Goal: Find contact information: Find contact information

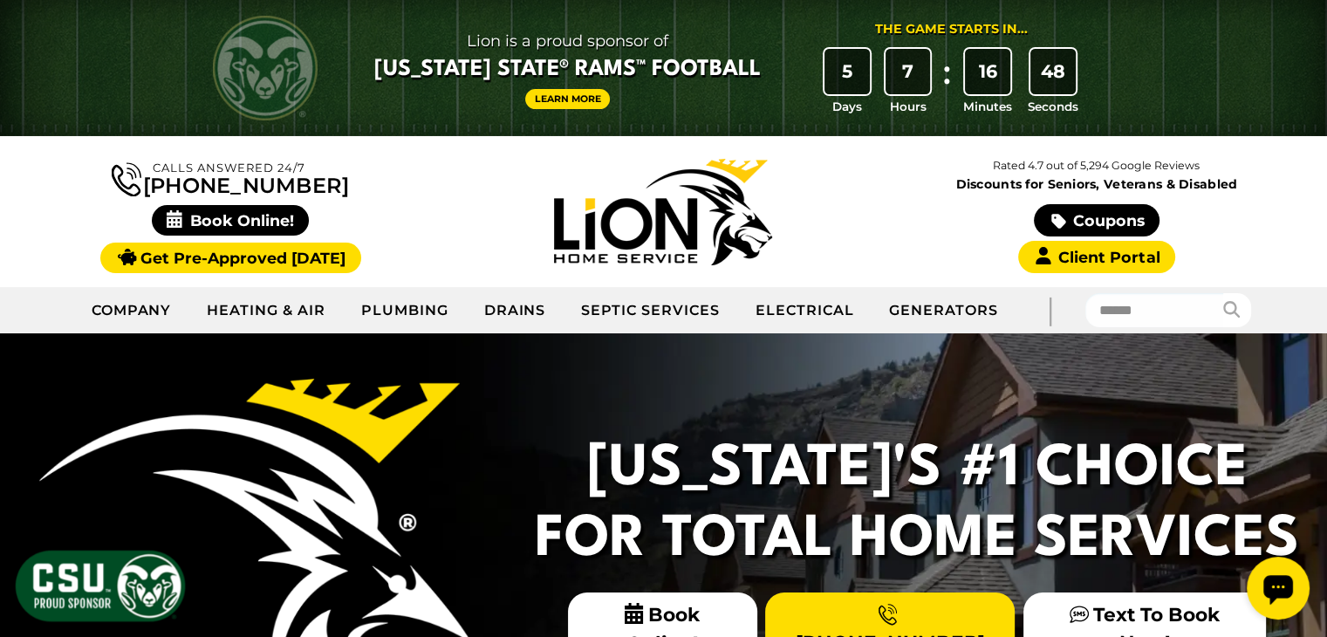
drag, startPoint x: 353, startPoint y: 178, endPoint x: 172, endPoint y: 178, distance: 180.6
click at [172, 178] on div "Calls Answered 24/7 [PHONE_NUMBER]" at bounding box center [230, 212] width 433 height 116
copy link "[PHONE_NUMBER]"
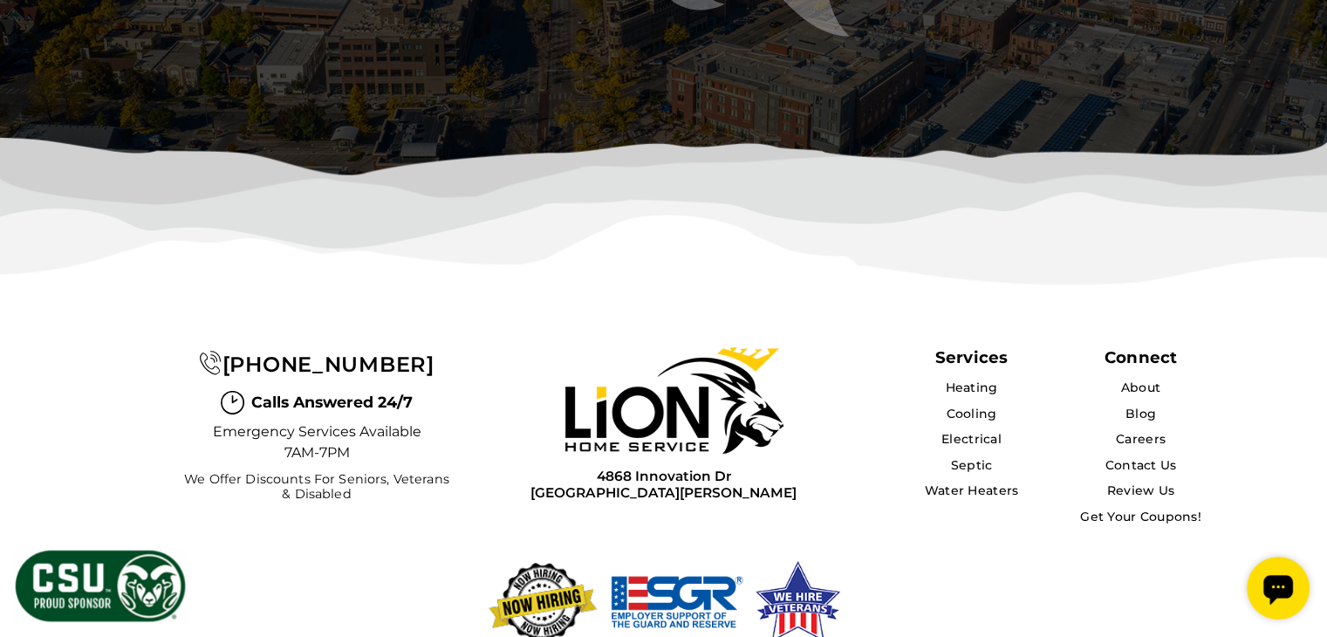
scroll to position [5545, 0]
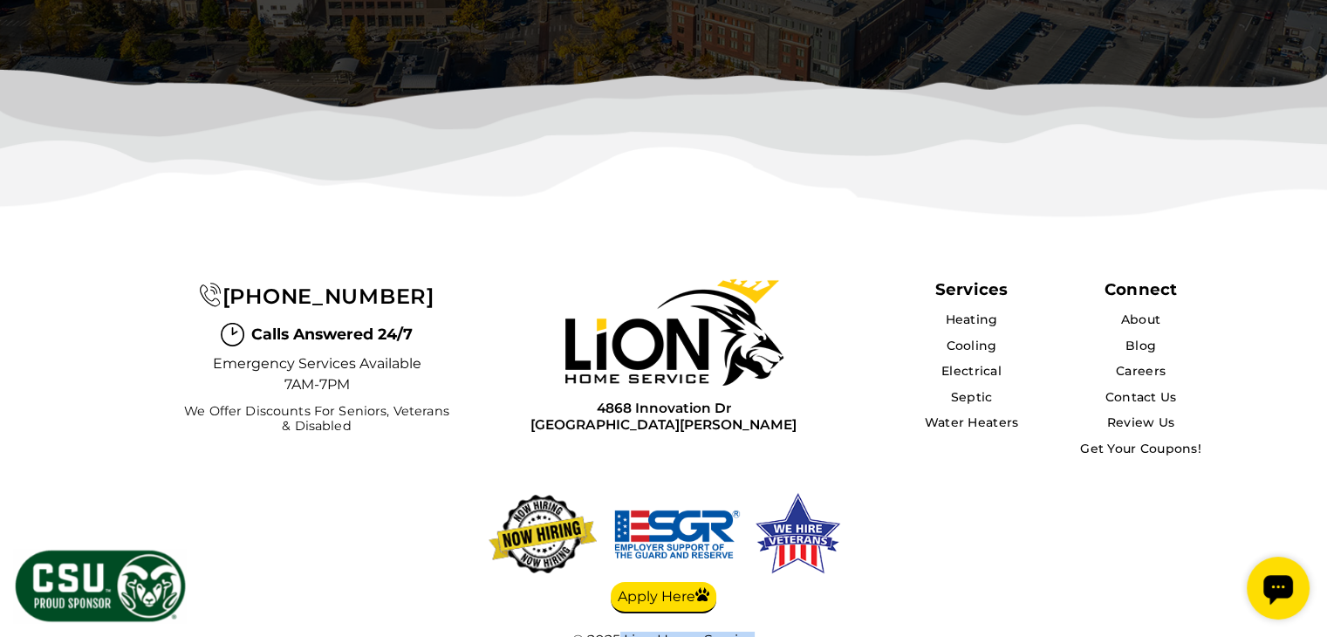
copy div "Lion Home Service"
drag, startPoint x: 620, startPoint y: 565, endPoint x: 751, endPoint y: 561, distance: 131.8
click at [751, 632] on div "© 2025 Lion Home Service" at bounding box center [664, 640] width 349 height 17
click at [308, 420] on div "Services Heating Cooling Electrical Septic Water Heaters Connect About Blog Car…" at bounding box center [663, 481] width 1327 height 458
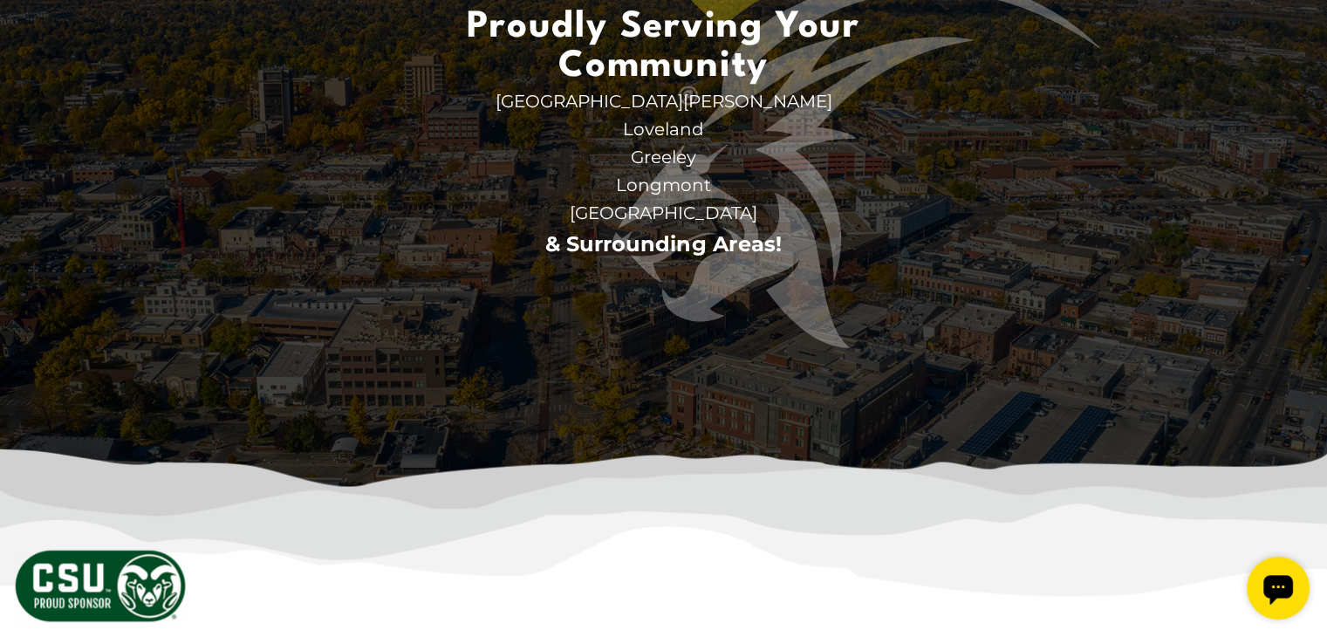
scroll to position [5196, 0]
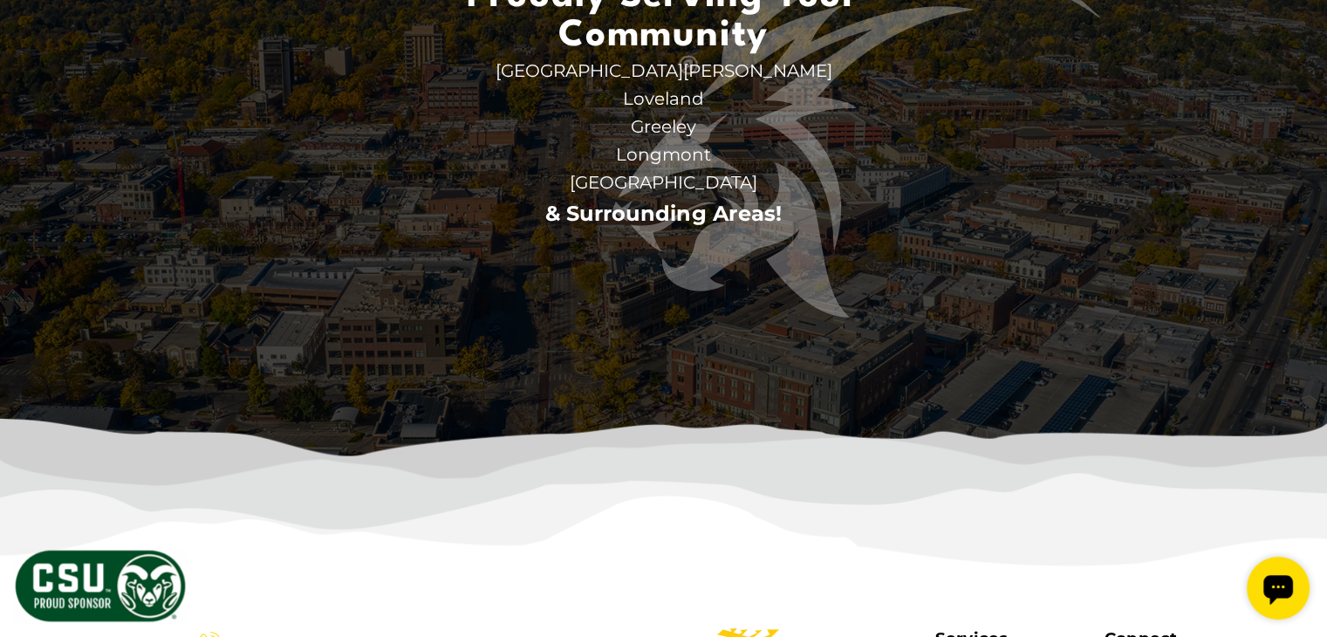
drag, startPoint x: 435, startPoint y: 571, endPoint x: 254, endPoint y: 565, distance: 180.7
click at [254, 628] on div "[PHONE_NUMBER]" at bounding box center [316, 644] width 275 height 33
copy span "[PHONE_NUMBER]"
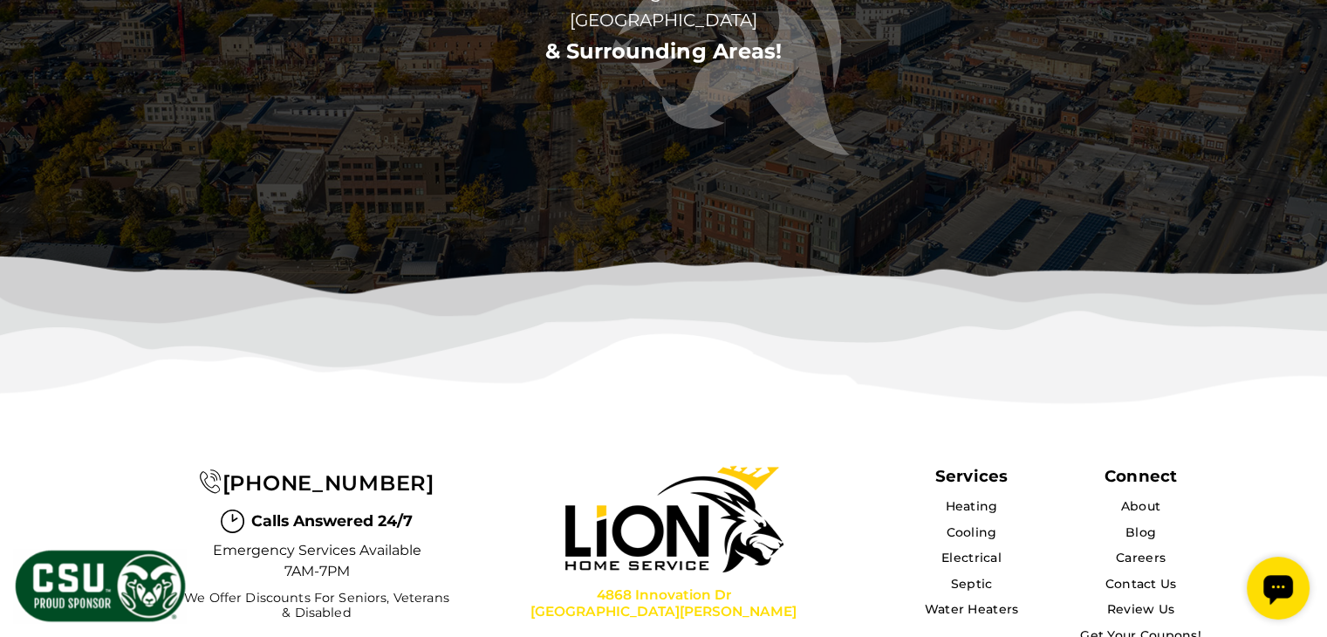
scroll to position [5283, 0]
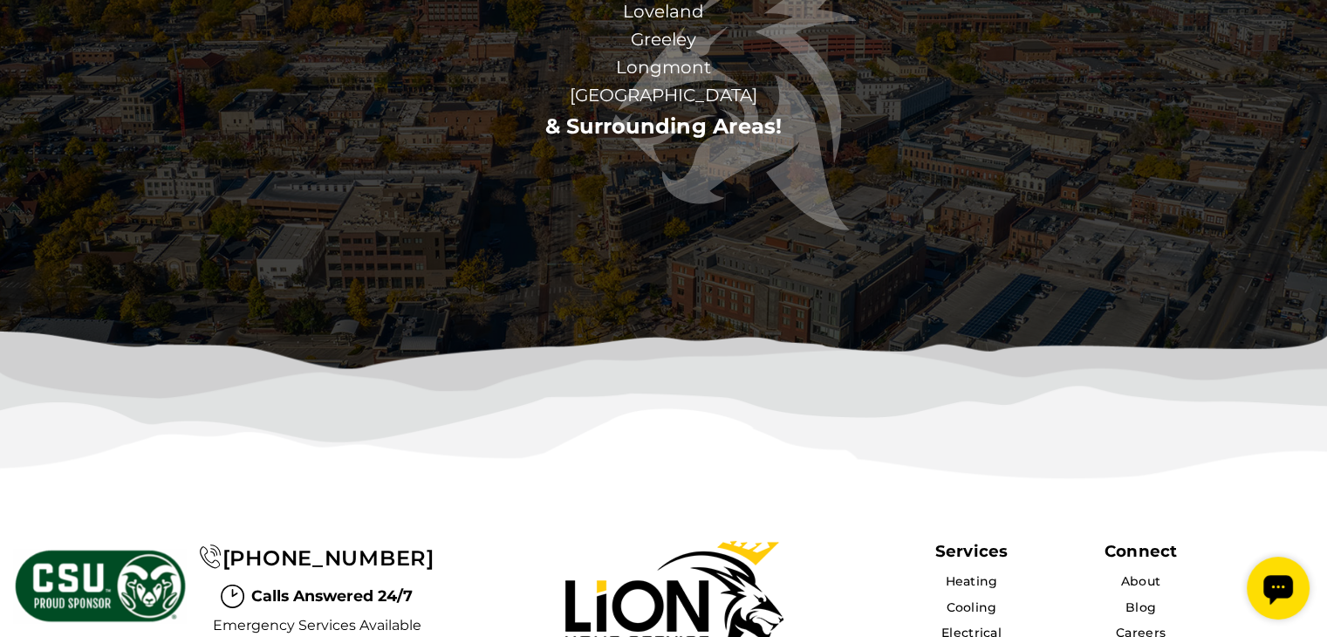
drag, startPoint x: 768, startPoint y: 619, endPoint x: 594, endPoint y: 586, distance: 176.8
copy div "[STREET_ADDRESS][PERSON_NAME]"
